Goal: Information Seeking & Learning: Learn about a topic

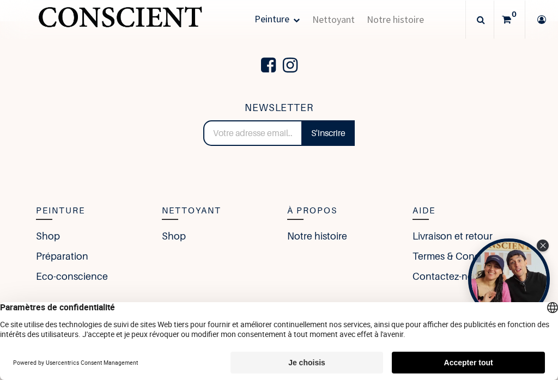
scroll to position [1657, 0]
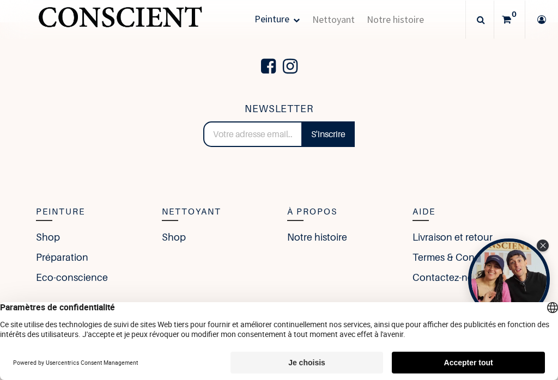
click at [48, 241] on link "Shop" at bounding box center [48, 237] width 24 height 15
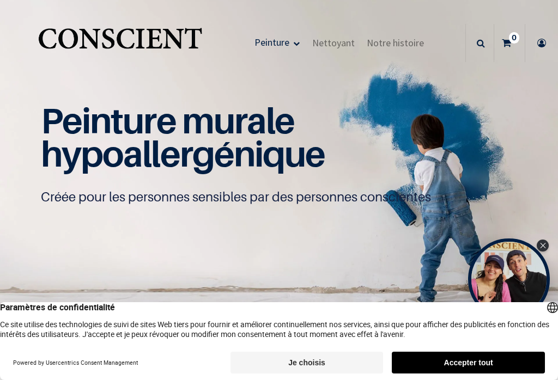
scroll to position [1, 0]
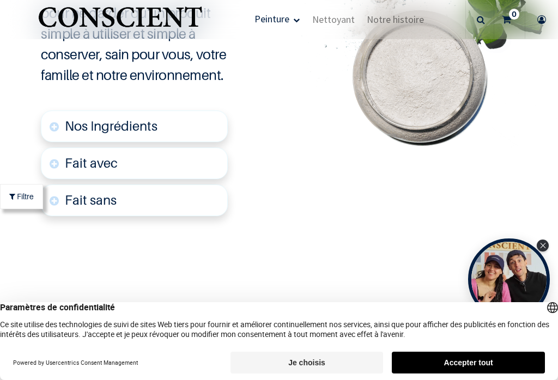
scroll to position [2329, 0]
click at [109, 155] on font "Fait avec" at bounding box center [91, 163] width 53 height 16
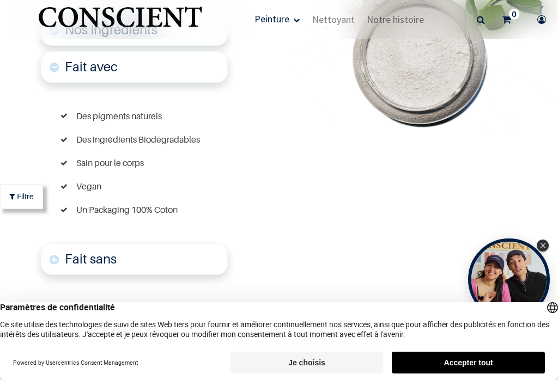
scroll to position [2449, 0]
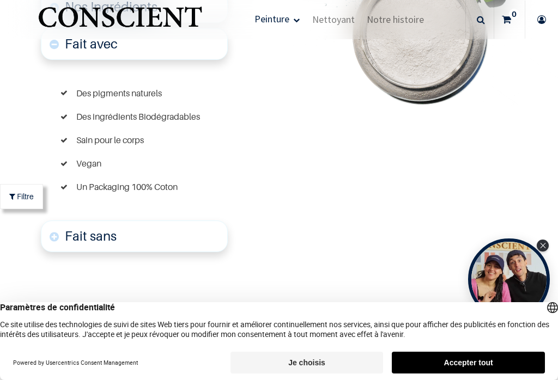
click at [276, 241] on div "Peins tes murs, pas tes poumons Nous avons retiré tous les artifices pour ne ga…" at bounding box center [170, 8] width 340 height 641
click at [142, 222] on link "Fait sans" at bounding box center [134, 237] width 186 height 32
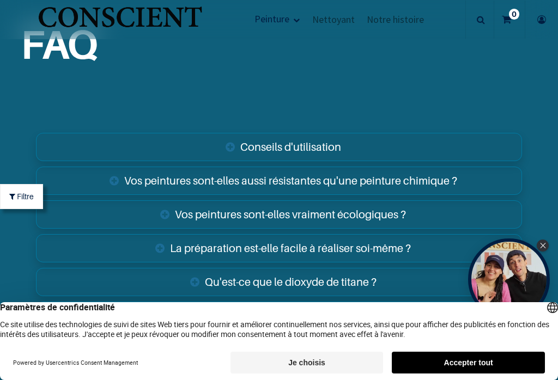
scroll to position [3670, 0]
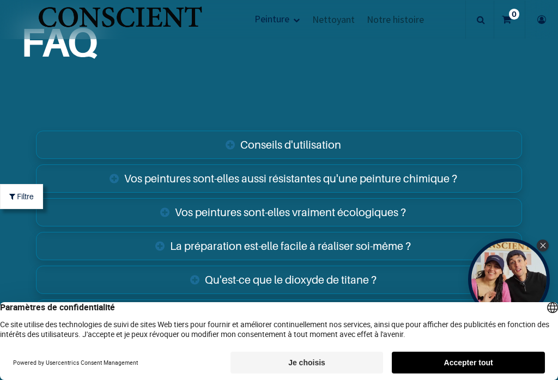
click at [256, 201] on link "Vos peintures sont-elles vraiment écologiques ?" at bounding box center [279, 212] width 486 height 28
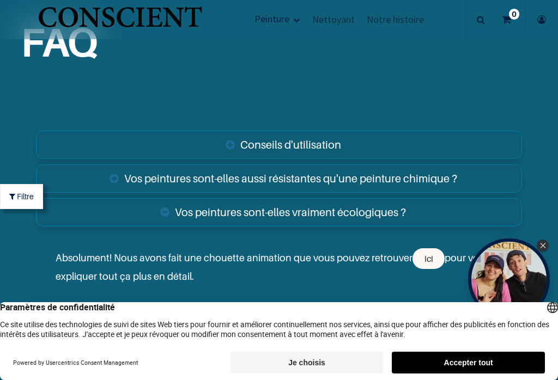
click at [424, 248] on link "ici" at bounding box center [428, 258] width 32 height 21
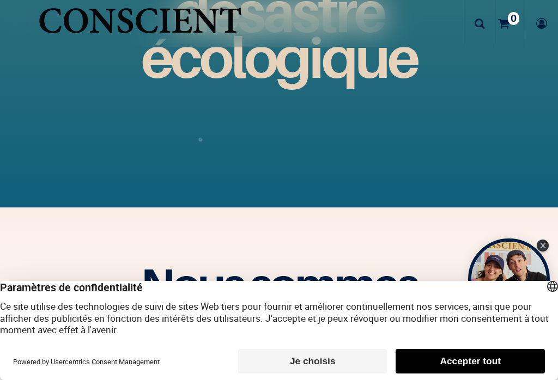
scroll to position [1578, 0]
